Goal: Transaction & Acquisition: Purchase product/service

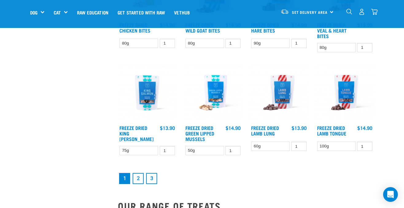
scroll to position [731, 0]
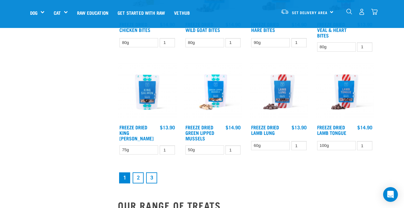
click at [137, 175] on link "2" at bounding box center [138, 177] width 11 height 11
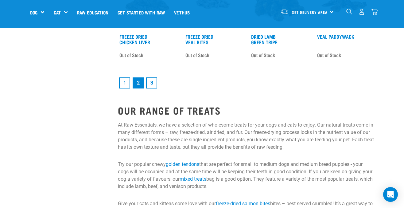
scroll to position [836, 0]
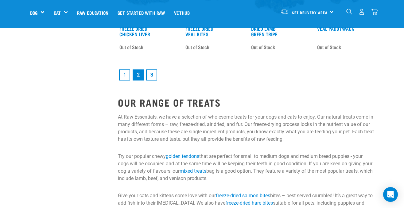
click at [151, 74] on link "3" at bounding box center [151, 74] width 11 height 11
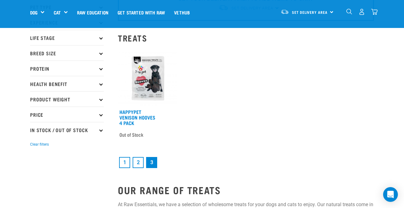
scroll to position [58, 0]
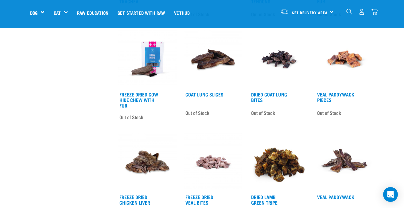
scroll to position [640, 0]
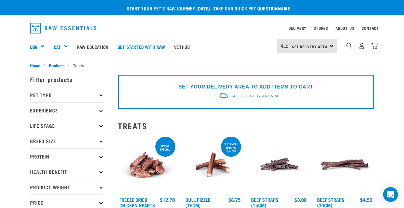
click at [141, 198] on link "Freeze Dried Chicken Hearts" at bounding box center [137, 202] width 36 height 8
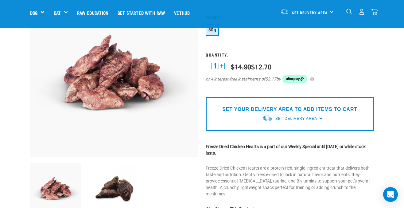
scroll to position [60, 0]
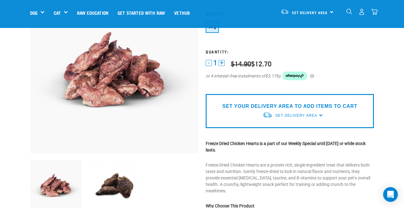
click at [221, 59] on div "1 - 1 + 0 100 $14.90 $12.70" at bounding box center [290, 73] width 168 height 29
click at [222, 62] on button "+" at bounding box center [221, 63] width 6 height 6
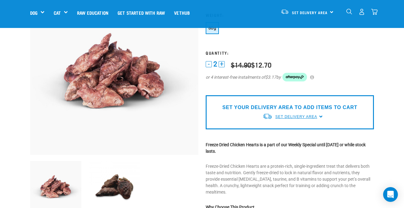
click at [310, 118] on span "Set Delivery Area" at bounding box center [296, 116] width 42 height 4
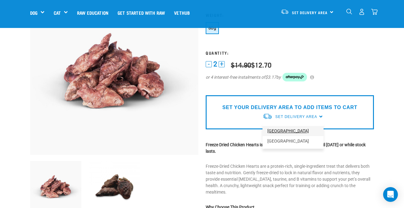
click at [286, 129] on link "[GEOGRAPHIC_DATA]" at bounding box center [292, 131] width 61 height 10
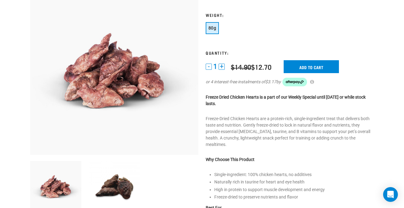
click at [222, 66] on button "+" at bounding box center [221, 66] width 6 height 6
click at [303, 68] on input "Add to cart" at bounding box center [310, 66] width 55 height 13
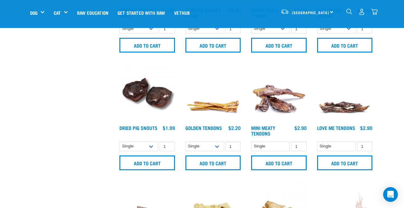
scroll to position [216, 0]
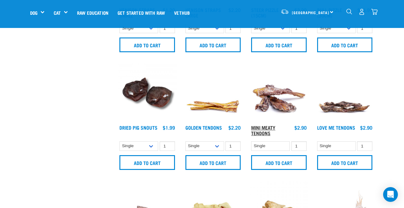
click at [261, 129] on link "Mini Meaty Tendons" at bounding box center [263, 130] width 24 height 8
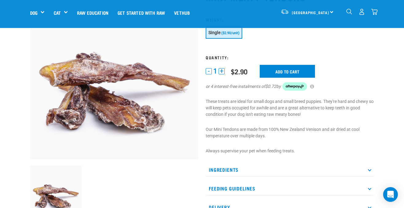
scroll to position [70, 0]
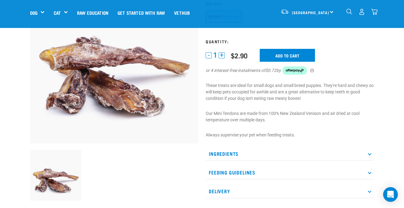
click at [209, 152] on p "Ingredients" at bounding box center [290, 154] width 168 height 14
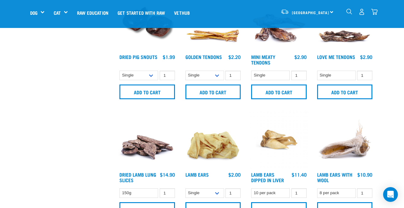
scroll to position [287, 0]
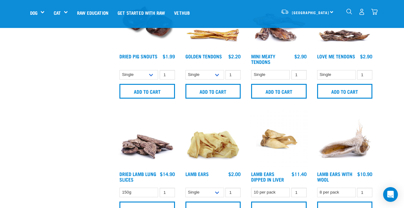
click at [332, 53] on div "Love Me Tendons $2.90" at bounding box center [344, 59] width 59 height 13
click at [332, 55] on link "Love Me Tendons" at bounding box center [336, 56] width 38 height 3
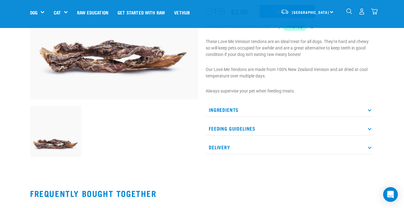
scroll to position [115, 0]
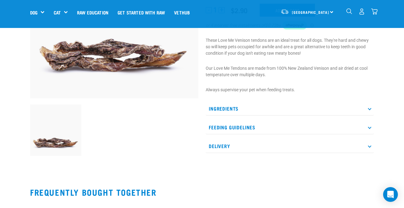
click at [237, 110] on p "Ingredients" at bounding box center [290, 109] width 168 height 14
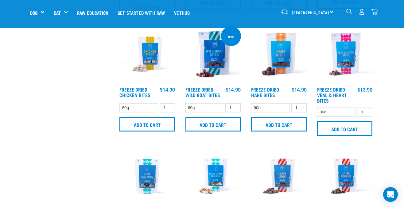
scroll to position [736, 0]
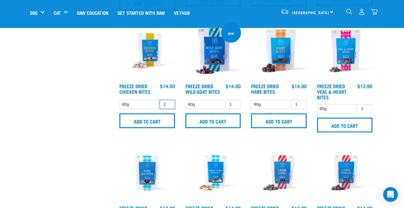
type input "2"
click at [170, 102] on input "2" at bounding box center [166, 105] width 15 height 10
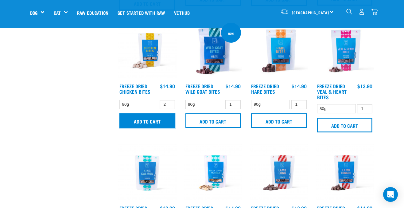
click at [163, 123] on input "Add to cart" at bounding box center [147, 120] width 56 height 15
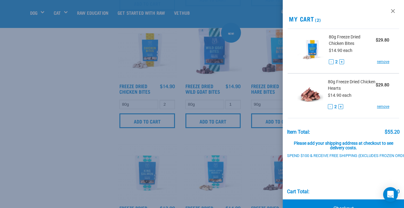
click at [235, 103] on div at bounding box center [202, 104] width 404 height 208
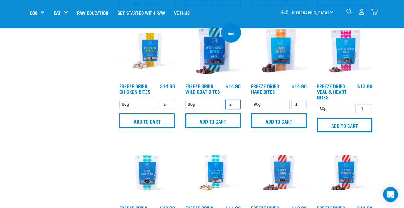
type input "2"
click at [235, 102] on input "2" at bounding box center [232, 105] width 15 height 10
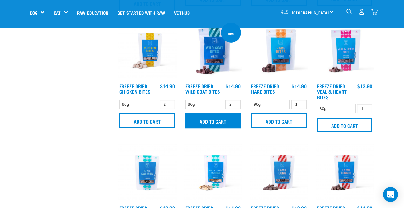
click at [230, 122] on input "Add to cart" at bounding box center [213, 120] width 56 height 15
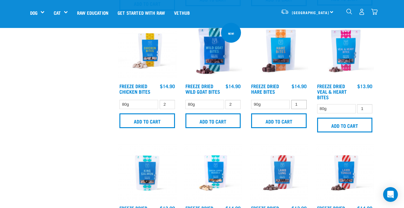
click at [0, 0] on div at bounding box center [0, 0] width 0 height 0
type input "2"
click at [301, 102] on input "2" at bounding box center [298, 105] width 15 height 10
click at [285, 118] on input "Add to cart" at bounding box center [279, 120] width 56 height 15
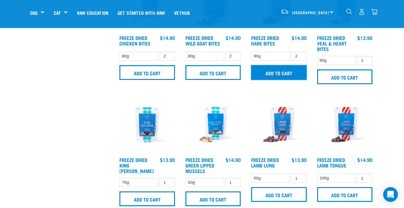
scroll to position [787, 0]
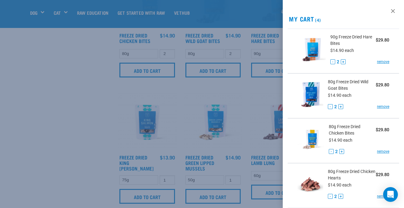
click at [92, 148] on div at bounding box center [202, 104] width 404 height 208
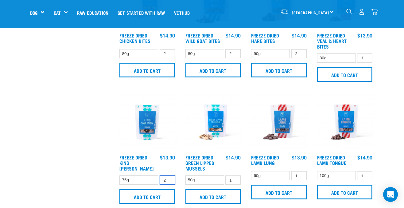
type input "2"
click at [169, 175] on input "2" at bounding box center [166, 180] width 15 height 10
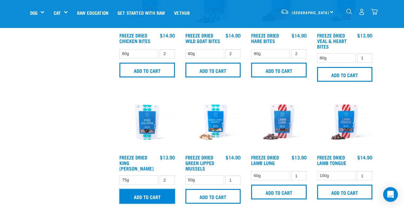
click at [163, 194] on input "Add to cart" at bounding box center [147, 196] width 56 height 15
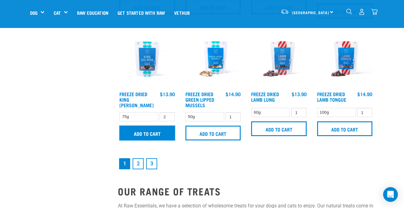
scroll to position [852, 0]
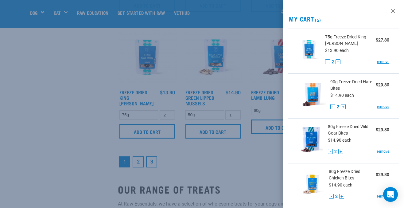
click at [137, 162] on div at bounding box center [202, 104] width 404 height 208
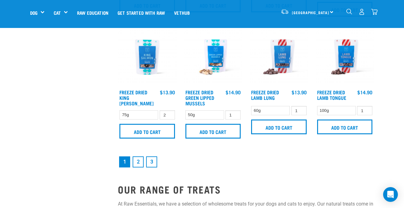
click at [139, 163] on link "2" at bounding box center [138, 161] width 11 height 11
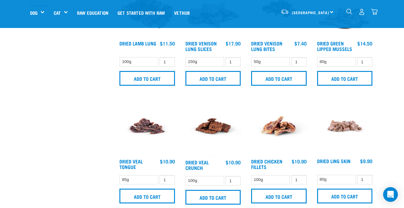
scroll to position [155, 0]
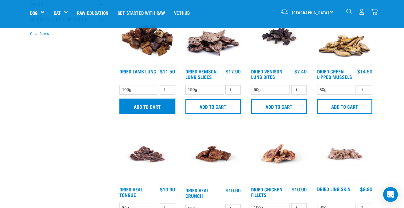
click at [156, 109] on input "Add to cart" at bounding box center [147, 106] width 56 height 15
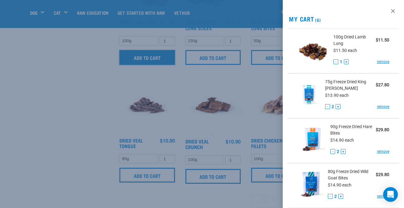
scroll to position [204, 0]
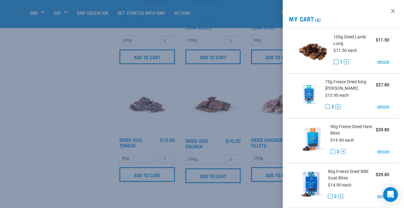
click at [94, 134] on div at bounding box center [202, 104] width 404 height 208
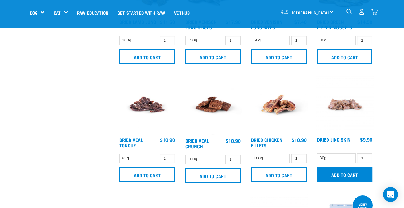
drag, startPoint x: 343, startPoint y: 175, endPoint x: 334, endPoint y: 171, distance: 9.5
click at [341, 174] on input "Add to cart" at bounding box center [345, 174] width 56 height 15
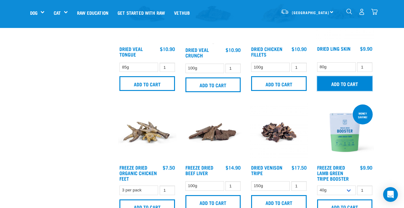
scroll to position [299, 0]
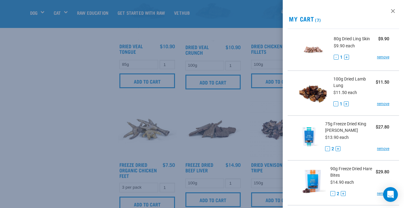
click at [31, 102] on div at bounding box center [202, 104] width 404 height 208
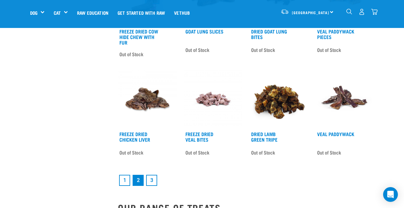
scroll to position [781, 0]
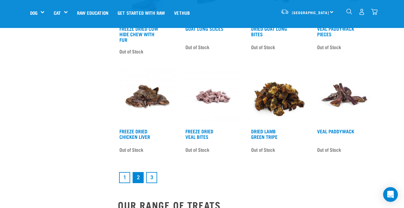
click at [151, 179] on link "3" at bounding box center [151, 177] width 11 height 11
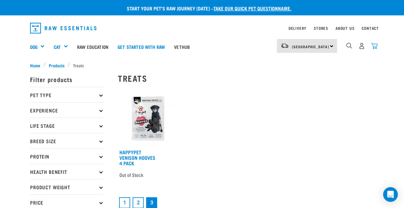
click at [377, 44] on img "dropdown navigation" at bounding box center [374, 46] width 6 height 6
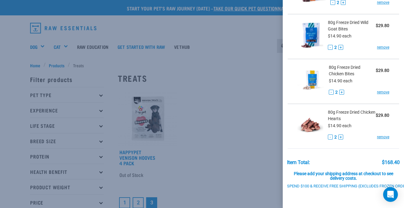
scroll to position [204, 0]
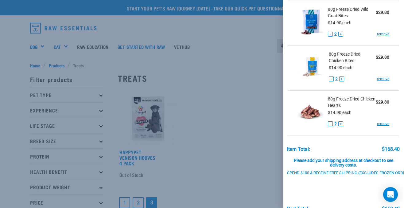
click at [263, 79] on div at bounding box center [202, 104] width 404 height 208
